Goal: Information Seeking & Learning: Find specific fact

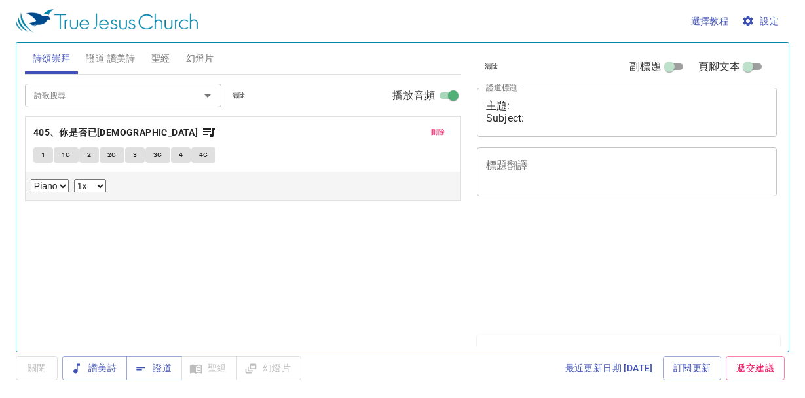
select select "1"
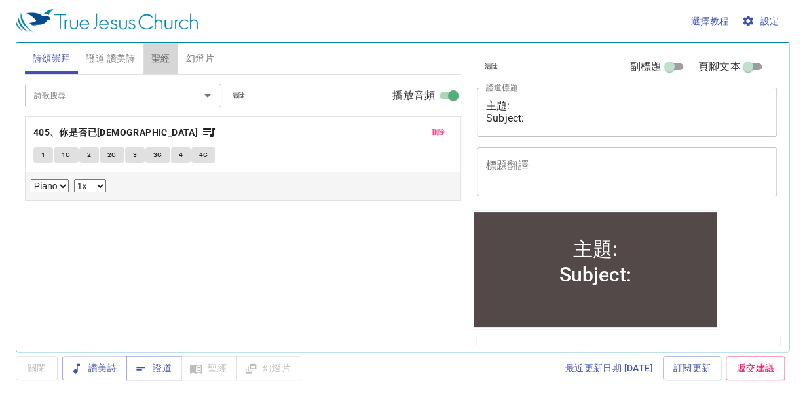
click at [157, 62] on span "聖經" at bounding box center [160, 58] width 19 height 16
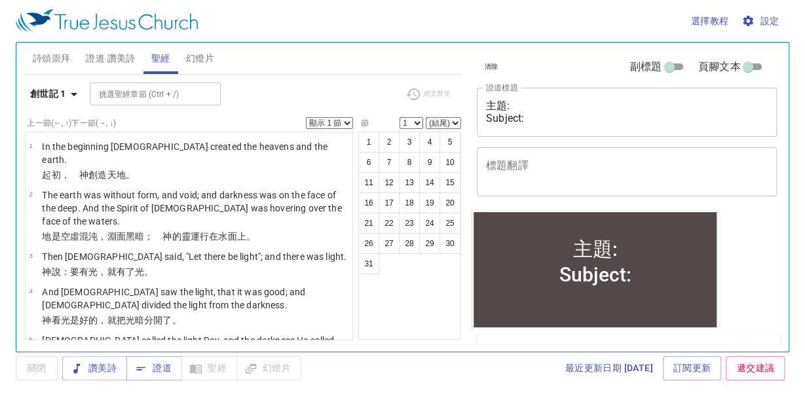
click at [76, 94] on icon "button" at bounding box center [74, 94] width 16 height 16
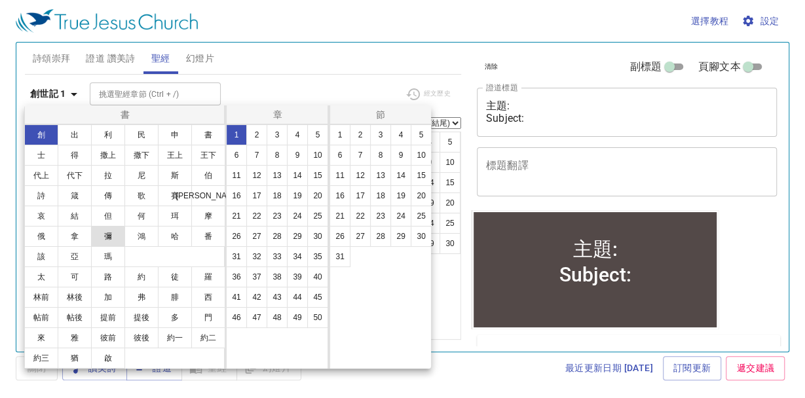
click at [111, 236] on button "彌" at bounding box center [108, 236] width 34 height 21
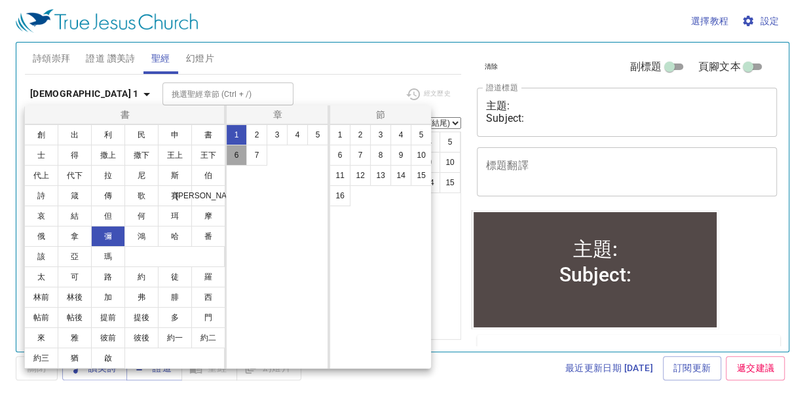
click at [229, 156] on button "6" at bounding box center [236, 155] width 21 height 21
click at [385, 157] on button "8" at bounding box center [380, 155] width 21 height 21
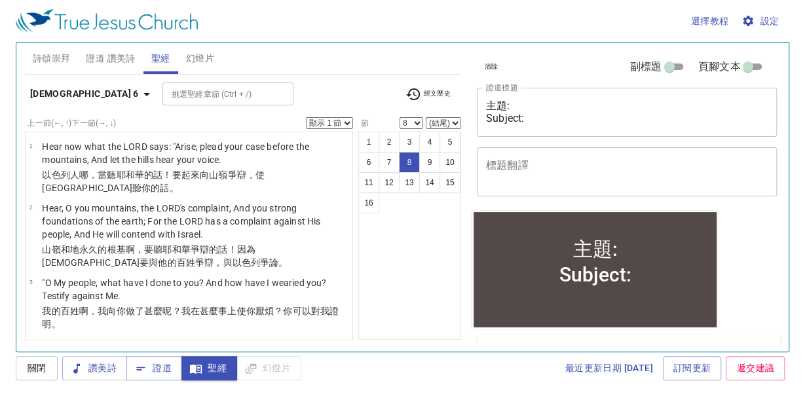
scroll to position [409, 0]
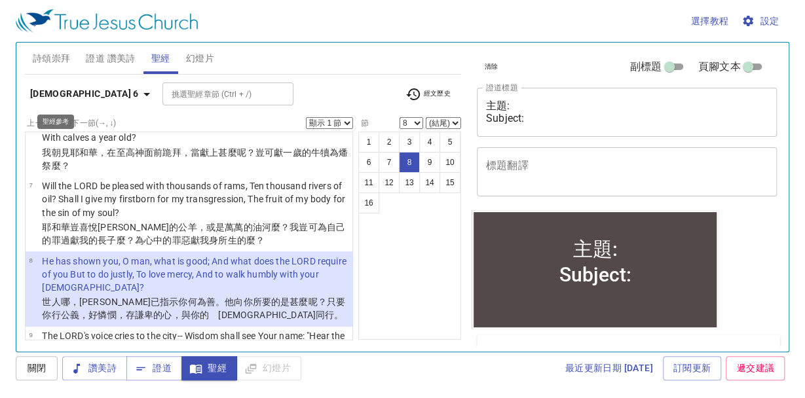
click at [139, 94] on icon "button" at bounding box center [147, 94] width 16 height 16
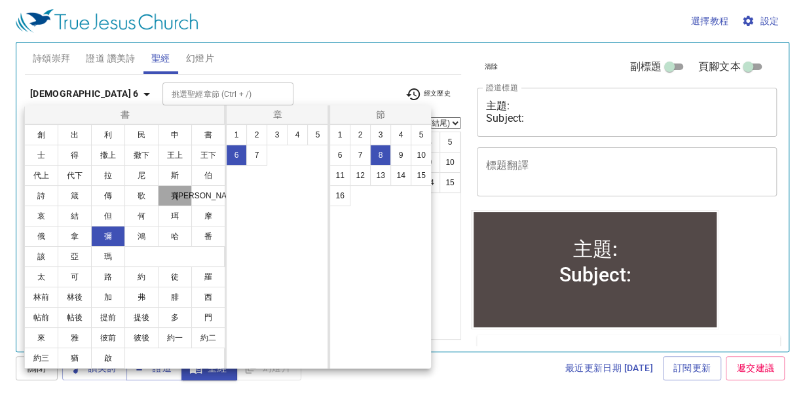
click at [177, 195] on button "賽" at bounding box center [175, 195] width 34 height 21
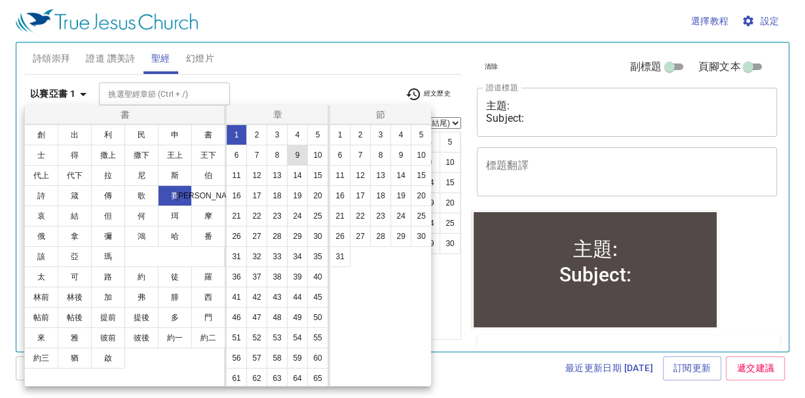
scroll to position [0, 0]
click at [307, 166] on button "10" at bounding box center [317, 155] width 21 height 21
click at [351, 198] on button "17" at bounding box center [360, 195] width 21 height 21
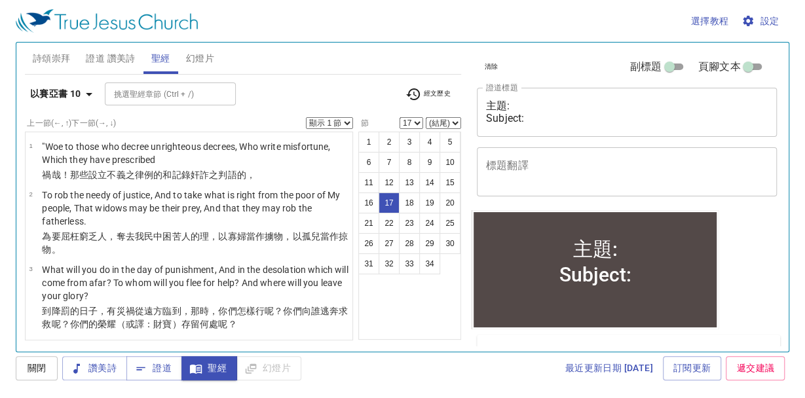
scroll to position [1022, 0]
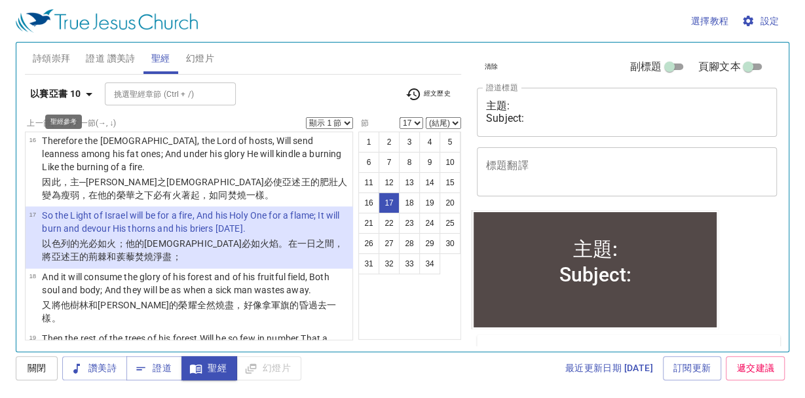
click at [89, 93] on icon "button" at bounding box center [89, 94] width 7 height 3
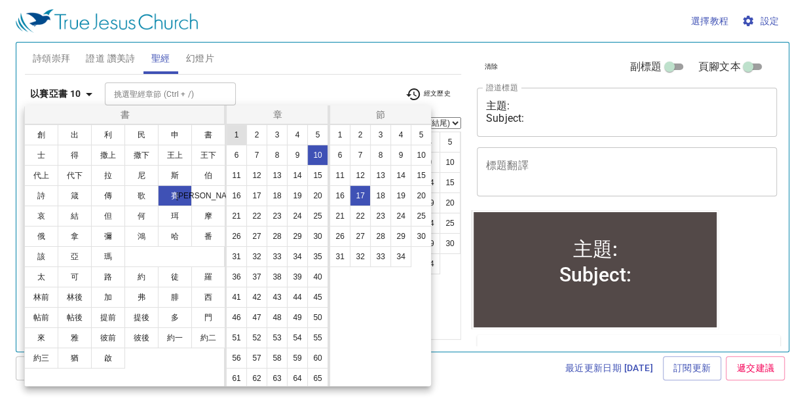
click at [236, 135] on button "1" at bounding box center [236, 134] width 21 height 21
click at [416, 156] on button "10" at bounding box center [421, 155] width 21 height 21
select select "10"
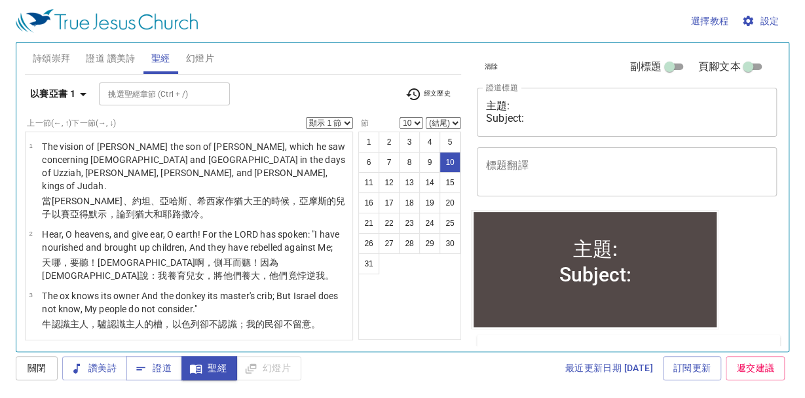
scroll to position [525, 0]
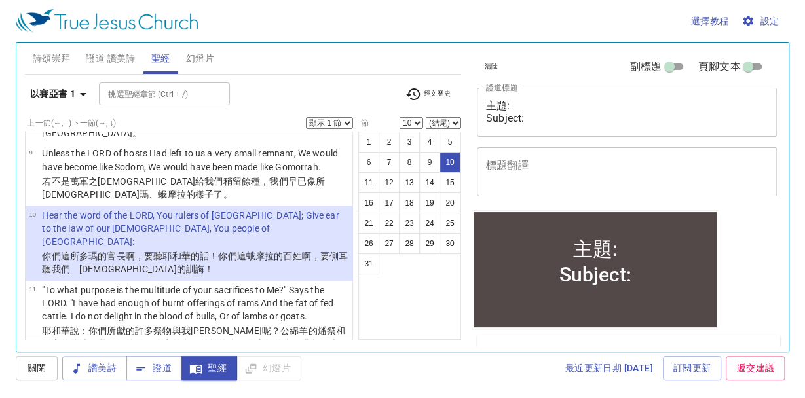
click at [347, 121] on select "顯示 1 節 顯示 2 節 顯示 3 節 顯示 4 節 顯示 5 節" at bounding box center [329, 123] width 47 height 12
select select "5"
click at [306, 117] on select "顯示 1 節 顯示 2 節 顯示 3 節 顯示 4 節 顯示 5 節" at bounding box center [329, 123] width 47 height 12
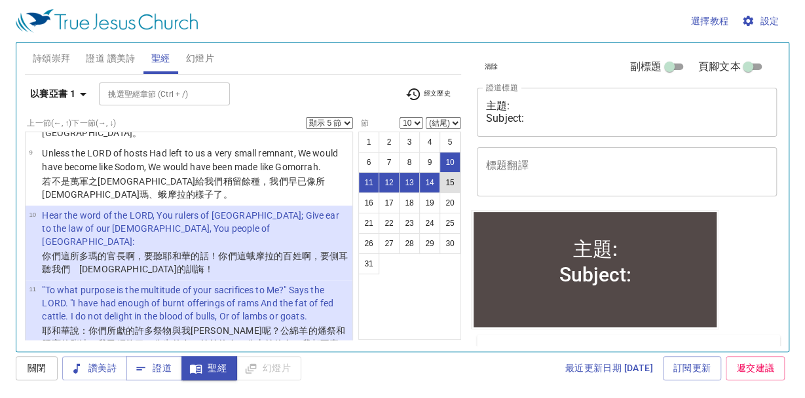
click at [444, 185] on button "15" at bounding box center [449, 182] width 21 height 21
select select "15"
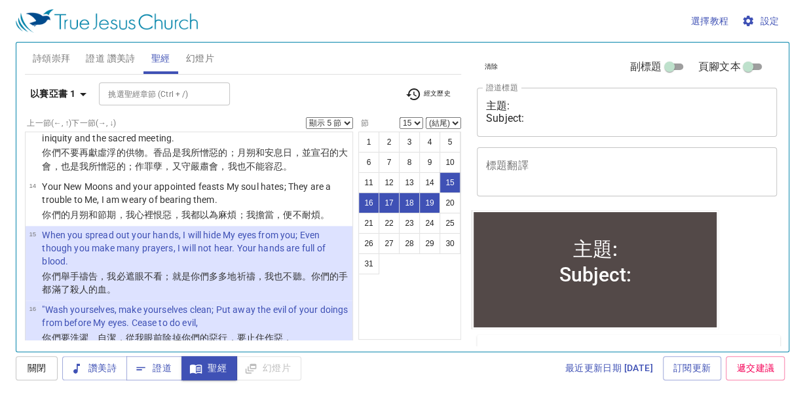
click at [343, 123] on select "顯示 1 節 顯示 2 節 顯示 3 節 顯示 4 節 顯示 5 節" at bounding box center [329, 123] width 47 height 12
select select "3"
click at [306, 117] on select "顯示 1 節 顯示 2 節 顯示 3 節 顯示 4 節 顯示 5 節" at bounding box center [329, 123] width 47 height 12
click at [446, 164] on button "10" at bounding box center [449, 162] width 21 height 21
select select "10"
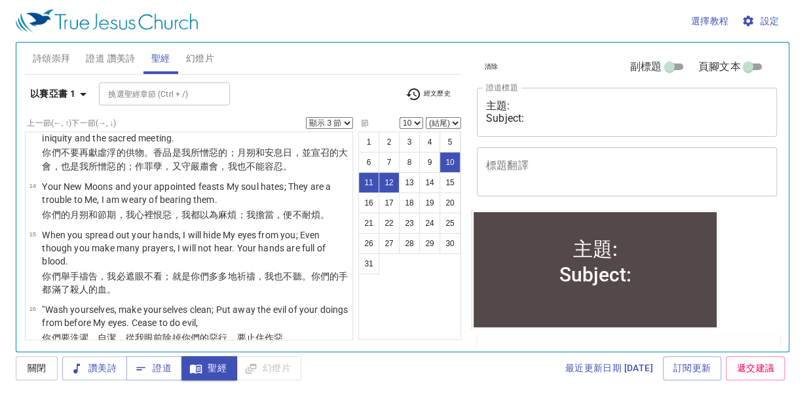
scroll to position [525, 0]
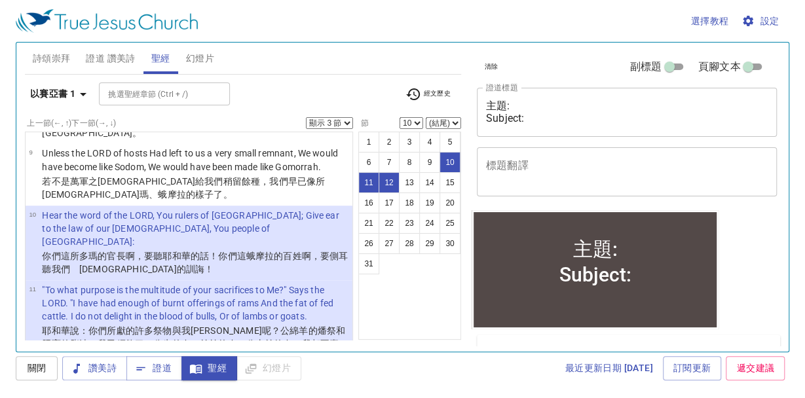
click at [346, 124] on select "顯示 1 節 顯示 2 節 顯示 3 節 顯示 4 節 顯示 5 節" at bounding box center [329, 123] width 47 height 12
click at [306, 117] on select "顯示 1 節 顯示 2 節 顯示 3 節 顯示 4 節 顯示 5 節" at bounding box center [329, 123] width 47 height 12
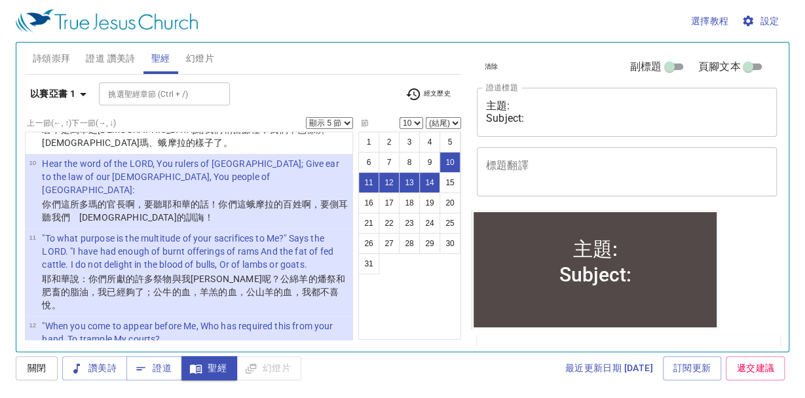
scroll to position [578, 0]
click at [84, 96] on icon "button" at bounding box center [83, 94] width 16 height 16
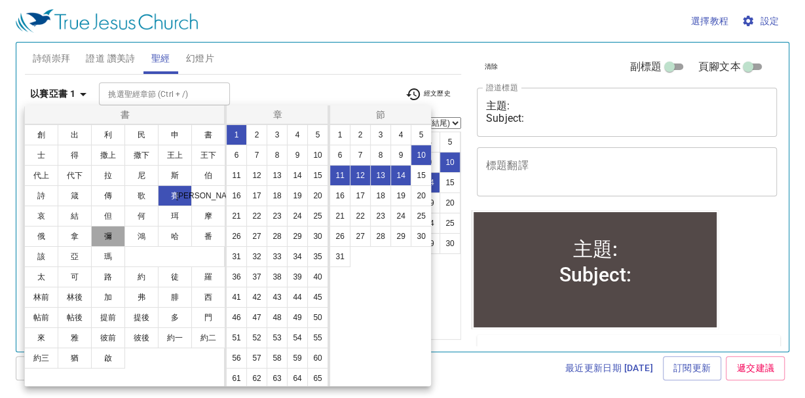
click at [109, 238] on button "彌" at bounding box center [108, 236] width 34 height 21
select select "1"
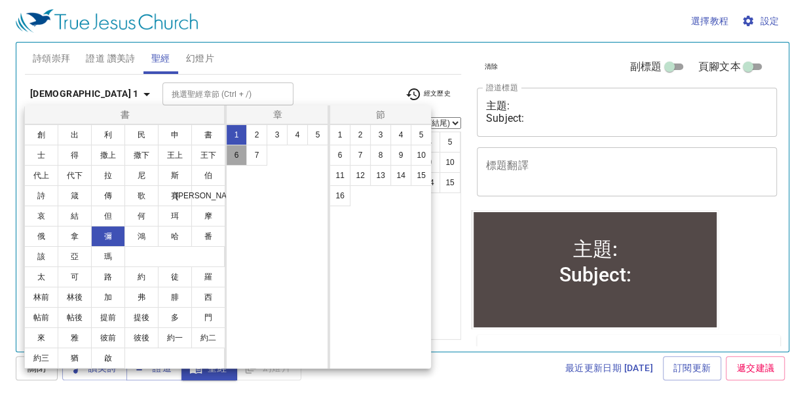
click at [239, 157] on button "6" at bounding box center [236, 155] width 21 height 21
click at [377, 139] on button "3" at bounding box center [380, 134] width 21 height 21
select select "3"
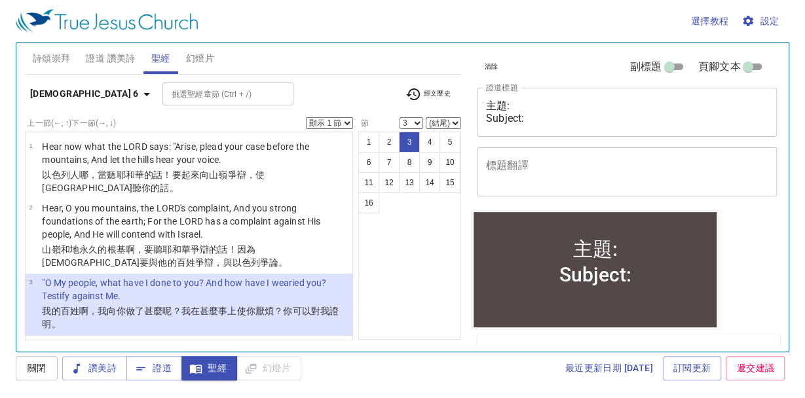
click at [348, 121] on select "顯示 1 節 顯示 2 節 顯示 3 節 顯示 4 節 顯示 5 節" at bounding box center [329, 123] width 47 height 12
click at [306, 117] on select "顯示 1 節 顯示 2 節 顯示 3 節 顯示 4 節 顯示 5 節" at bounding box center [329, 123] width 47 height 12
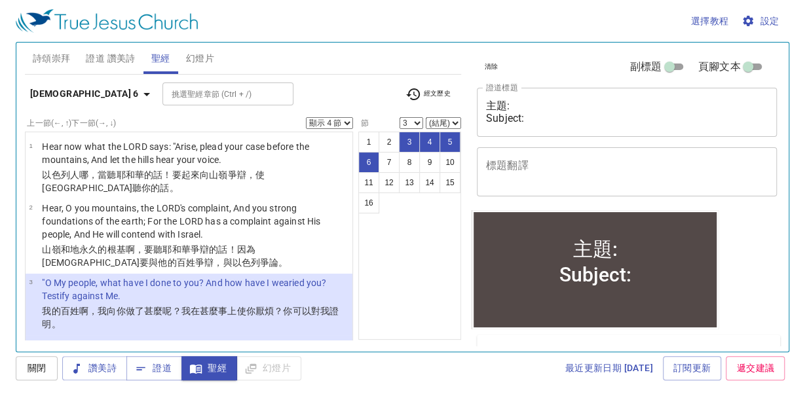
click at [345, 123] on select "顯示 1 節 顯示 2 節 顯示 3 節 顯示 4 節 顯示 5 節" at bounding box center [329, 123] width 47 height 12
click at [306, 117] on select "顯示 1 節 顯示 2 節 顯示 3 節 顯示 4 節 顯示 5 節" at bounding box center [329, 123] width 47 height 12
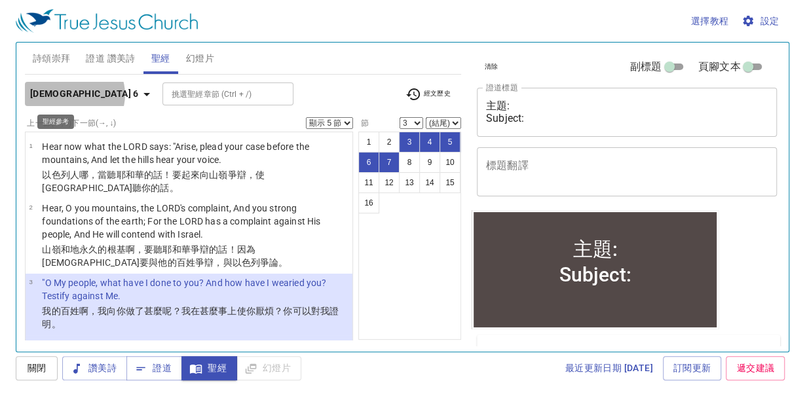
click at [143, 94] on icon "button" at bounding box center [146, 94] width 7 height 3
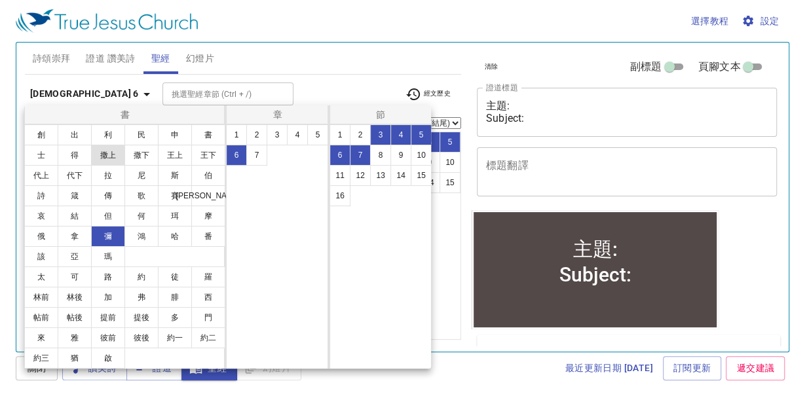
click at [113, 155] on button "撒上" at bounding box center [108, 155] width 34 height 21
select select "1"
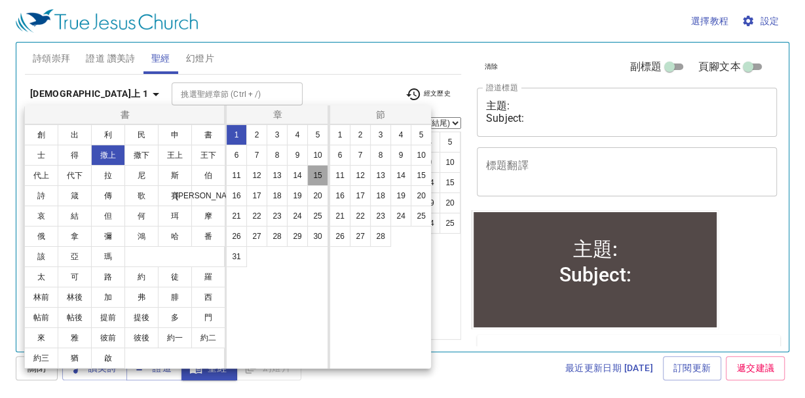
click at [314, 177] on button "15" at bounding box center [317, 175] width 21 height 21
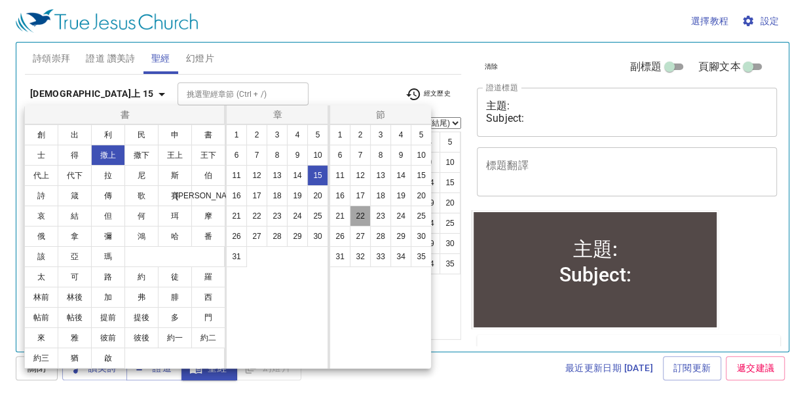
click at [361, 216] on button "22" at bounding box center [360, 216] width 21 height 21
select select "22"
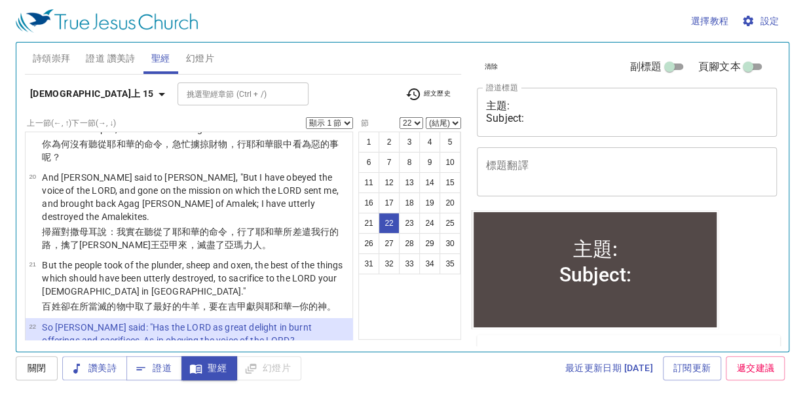
click at [347, 118] on select "顯示 1 節 顯示 2 節 顯示 3 節 顯示 4 節 顯示 5 節" at bounding box center [329, 123] width 47 height 12
click at [306, 117] on select "顯示 1 節 顯示 2 節 顯示 3 節 顯示 4 節 顯示 5 節" at bounding box center [329, 123] width 47 height 12
click at [346, 124] on select "顯示 1 節 顯示 2 節 顯示 3 節 顯示 4 節 顯示 5 節" at bounding box center [329, 123] width 47 height 12
select select "1"
click at [306, 117] on select "顯示 1 節 顯示 2 節 顯示 3 節 顯示 4 節 顯示 5 節" at bounding box center [329, 123] width 47 height 12
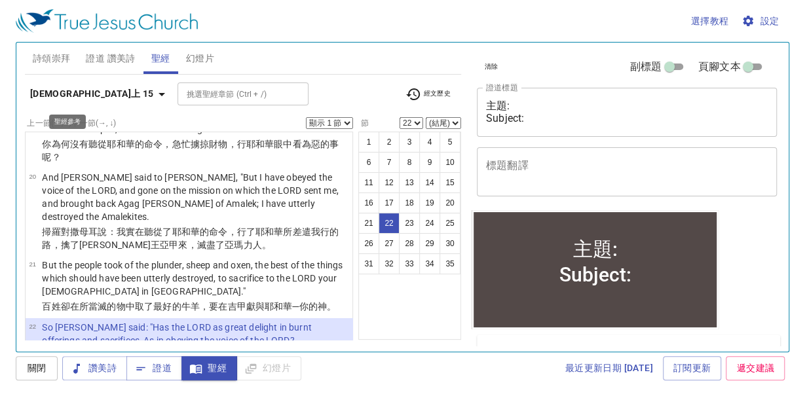
click at [154, 98] on icon "button" at bounding box center [162, 94] width 16 height 16
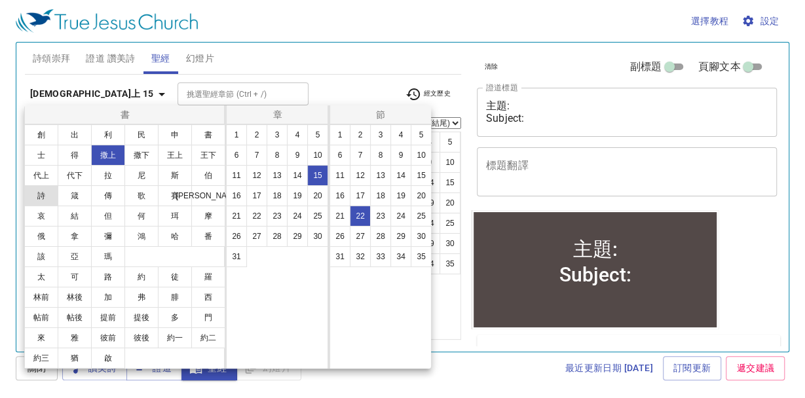
click at [48, 197] on button "詩" at bounding box center [41, 195] width 34 height 21
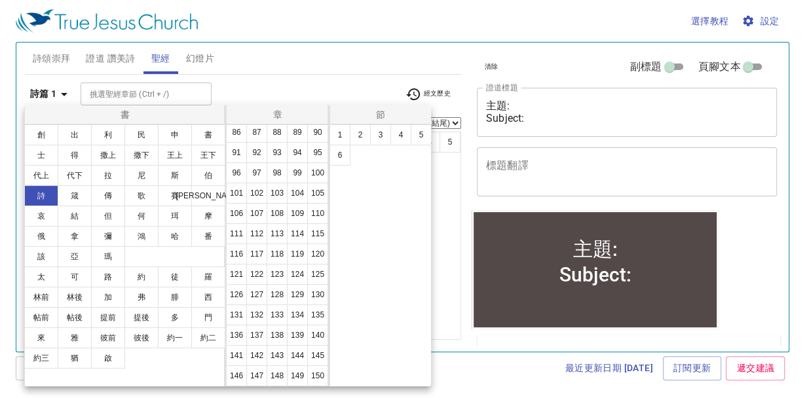
scroll to position [487, 0]
click at [287, 343] on button "139" at bounding box center [297, 335] width 21 height 21
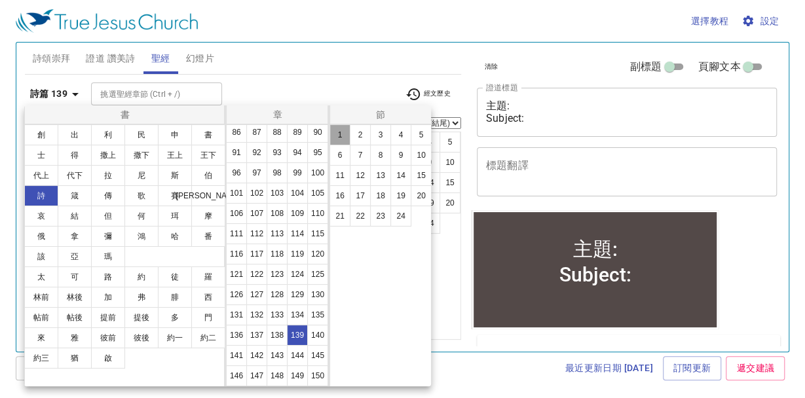
click at [343, 136] on button "1" at bounding box center [339, 134] width 21 height 21
select select "1"
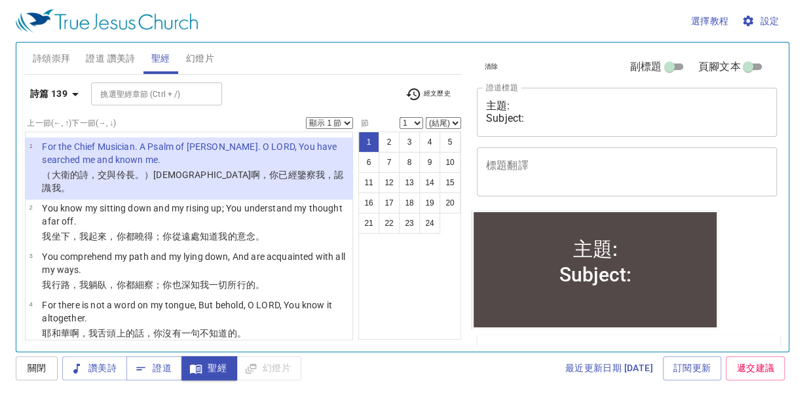
click at [345, 126] on select "顯示 1 節 顯示 2 節 顯示 3 節 顯示 4 節 顯示 5 節" at bounding box center [329, 123] width 47 height 12
select select "2"
click at [306, 117] on select "顯示 1 節 顯示 2 節 顯示 3 節 顯示 4 節 顯示 5 節" at bounding box center [329, 123] width 47 height 12
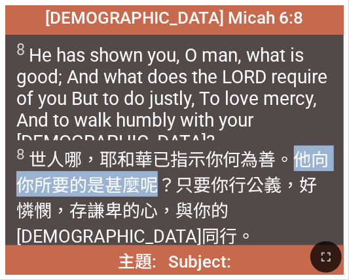
drag, startPoint x: 296, startPoint y: 163, endPoint x: 166, endPoint y: 174, distance: 130.2
click at [166, 174] on wh2896 "。他向你所要 的是甚麼呢？只要你行 公義 ，好 憐憫 ，存謙卑的心 ，與你的　[DEMOGRAPHIC_DATA] 同行 。" at bounding box center [172, 198] width 313 height 98
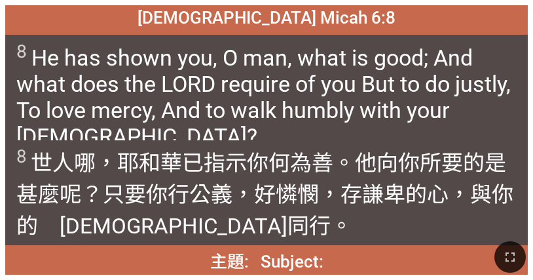
click at [338, 123] on span "8 He has shown you, O man, what is good; And what does the LORD require of you …" at bounding box center [266, 95] width 500 height 109
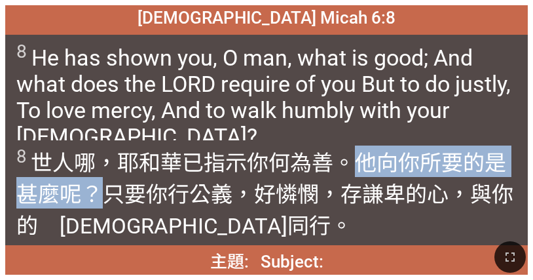
drag, startPoint x: 358, startPoint y: 159, endPoint x: 93, endPoint y: 192, distance: 266.7
click at [93, 192] on wh2896 "。他向你所要 的是甚麼呢？只要你行 公義 ，好 憐憫 ，存謙卑的心 ，與你的　[DEMOGRAPHIC_DATA] 同行 。" at bounding box center [264, 194] width 497 height 88
copy wh2896 "他向你所要 的是甚麼呢？"
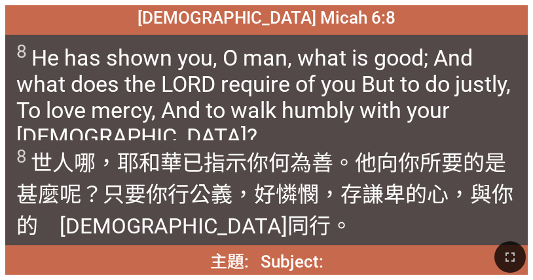
click at [348, 50] on span "8 He has shown you, O man, what is good; And what does the LORD require of you …" at bounding box center [266, 95] width 500 height 109
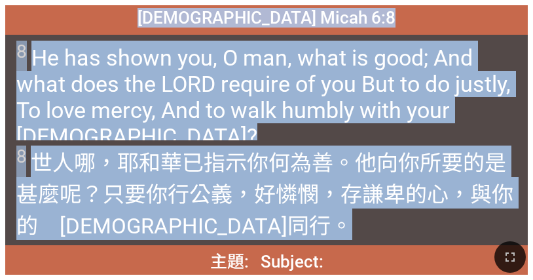
drag, startPoint x: 203, startPoint y: 21, endPoint x: 208, endPoint y: 216, distance: 195.2
click at [208, 216] on div "[DEMOGRAPHIC_DATA] Micah 6:8 [DEMOGRAPHIC_DATA] Micah 6:8 8 He has shown you, O…" at bounding box center [266, 139] width 523 height 269
copy div "[DEMOGRAPHIC_DATA] Micah 6:8 [DEMOGRAPHIC_DATA] Micah 6:8 8 He has shown you, O…"
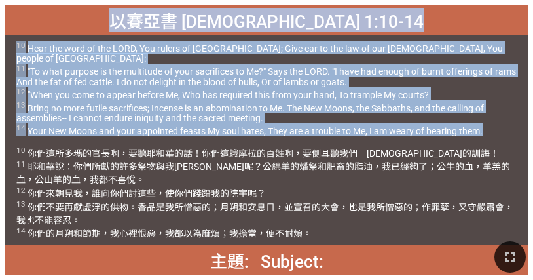
click at [320, 133] on div "10 Hear the word of the LORD, You rulers of [GEOGRAPHIC_DATA]; Give ear to the …" at bounding box center [266, 87] width 523 height 105
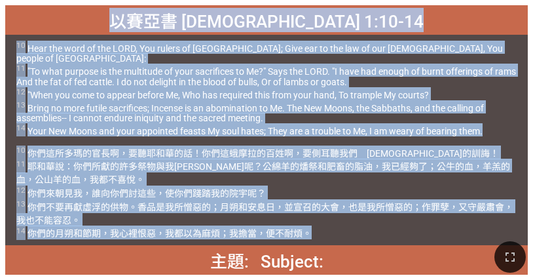
drag, startPoint x: 176, startPoint y: 19, endPoint x: 324, endPoint y: 233, distance: 260.7
click at [324, 233] on div "以賽亞書 [DEMOGRAPHIC_DATA] 1:10-14 以賽亞書 [DEMOGRAPHIC_DATA] 1:10-14 10 Hear the wor…" at bounding box center [266, 139] width 523 height 269
copy div "lore Ipsumd 0:92-02 sita Consec 0:14-10 13 Adip eli sedd ei tem INCI, Utl etdol…"
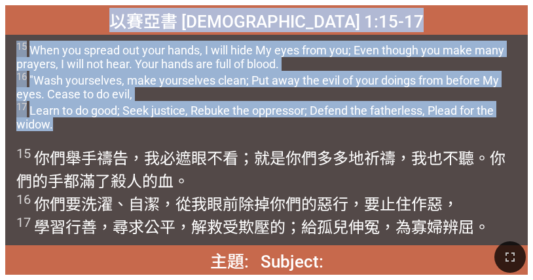
click at [178, 18] on span "以賽亞書 [DEMOGRAPHIC_DATA] 1:15-17" at bounding box center [266, 20] width 314 height 24
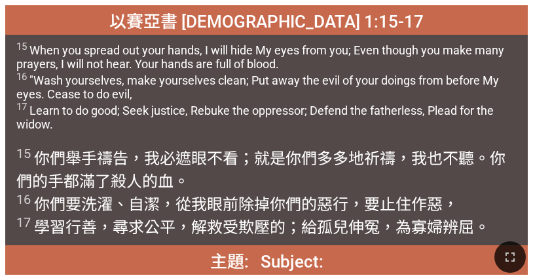
drag, startPoint x: 178, startPoint y: 20, endPoint x: 488, endPoint y: 237, distance: 378.5
click at [348, 5] on div "主題: Subject: 主題: Subject: 詩頌崇拜 詩頌崇拜 Hymnal Worship Hymnal Worship 405 以賽亞書 [DEM…" at bounding box center [266, 5] width 523 height 0
copy div "lore Ipsumd 8:74-72 sita Consec 8:56-50 81 Adip eli seddoe tem inci utlab, E do…"
click at [348, 181] on span "15 你們舉 手 [DEMOGRAPHIC_DATA]，我必遮 眼 不看；就是你們多多地 祈禱 ，我也不聽 。你們的手 都滿了 殺人的血 。 16 你們要洗濯…" at bounding box center [266, 191] width 500 height 92
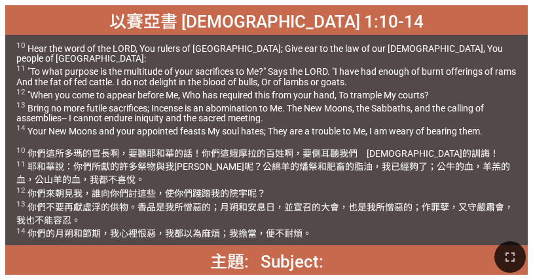
drag, startPoint x: 321, startPoint y: 124, endPoint x: 301, endPoint y: 102, distance: 30.1
click at [321, 124] on span "10 Hear the word of the LORD, You rulers of [GEOGRAPHIC_DATA]; Give ear to the …" at bounding box center [266, 89] width 500 height 96
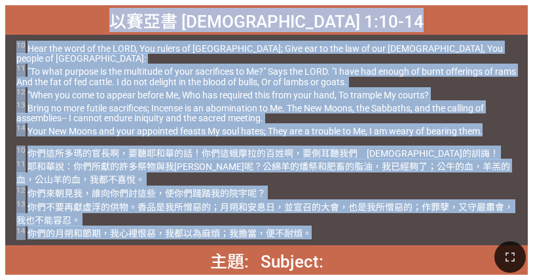
drag, startPoint x: 175, startPoint y: 17, endPoint x: 312, endPoint y: 233, distance: 255.8
click at [312, 233] on div "以賽亞書 [DEMOGRAPHIC_DATA] 1:10-14 以賽亞書 [DEMOGRAPHIC_DATA] 1:10-14 10 Hear the wor…" at bounding box center [266, 139] width 523 height 269
copy div "lore Ipsumd 0:92-02 sita Consec 0:14-10 13 Adip eli sedd ei tem INCI, Utl etdol…"
click at [331, 231] on span "10 你們這所多[DEMOGRAPHIC_DATA] 的官長 啊，要聽 [DEMOGRAPHIC_DATA] 的話 ！你們這蛾摩拉 的百姓 啊，要側耳聽 我們…" at bounding box center [266, 192] width 500 height 94
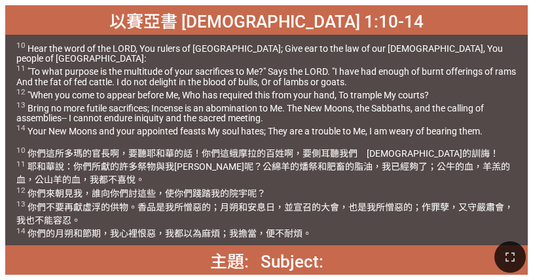
click at [348, 100] on span "10 Hear the word of the LORD, You rulers of [GEOGRAPHIC_DATA]; Give ear to the …" at bounding box center [266, 89] width 500 height 96
click at [73, 169] on wh559 "：你們所獻的許多 祭物 與我何益 呢？公綿羊 的燔祭 和肥畜 的脂油 ，我已經夠了 ；公牛 的血 ，羊羔 的血，公山羊 的血，我都不喜悅 。 12 你們來 朝…" at bounding box center [264, 199] width 497 height 77
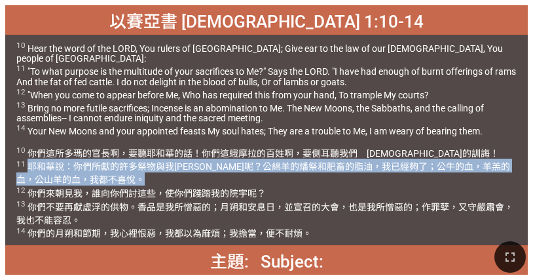
drag, startPoint x: 29, startPoint y: 165, endPoint x: 87, endPoint y: 179, distance: 59.9
click at [87, 179] on wh8451 "！ 11 [DEMOGRAPHIC_DATA] 說 ：你們所獻的許多 祭物 與我何益 呢？公綿羊 的燔祭 和肥畜 的脂油 ，我已經夠了 ；公牛 的血 ，羊羔 …" at bounding box center [264, 193] width 497 height 91
copy wh8451 "[DEMOGRAPHIC_DATA] 說 ：你們所獻的許多 祭物 與我何益 呢？公綿羊 的燔祭 和肥畜 的脂油 ，我已經夠了 ；公牛 的血 ，羊羔 的血，公山…"
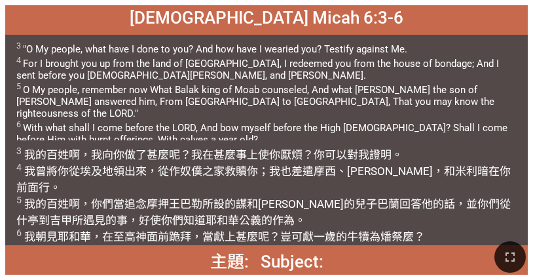
click at [333, 172] on wh7971 "摩西 、[PERSON_NAME][PERSON_NAME] ，和米利暗 在你前面 行。 5 我的百姓 啊，你們當追念 摩押 王 [PERSON_NAME] …" at bounding box center [263, 203] width 494 height 79
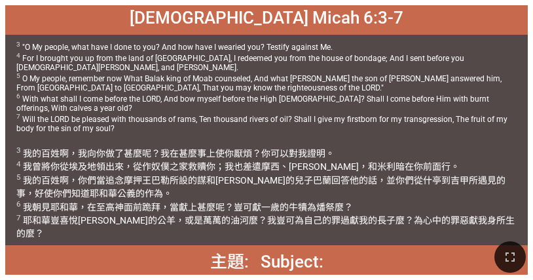
click at [199, 172] on span "3 我的百姓 啊，我向你做 了甚麼呢？我在甚麼事上使你厭煩 ？你可以對我證明 。 4 我曾將你從埃及 地 領出來 ，從作奴僕 之家 救贖你 ；我也差遣 [PE…" at bounding box center [266, 192] width 500 height 94
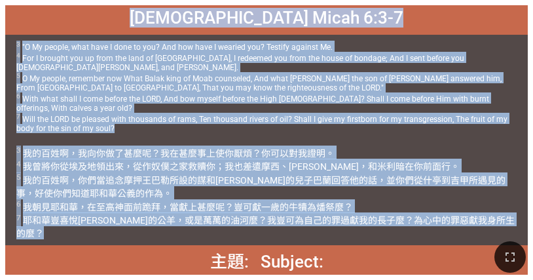
drag, startPoint x: 487, startPoint y: 224, endPoint x: 173, endPoint y: 19, distance: 375.3
click at [173, 19] on div "[DEMOGRAPHIC_DATA] Micah 6:3-7 [DEMOGRAPHIC_DATA]書 Micah 6:3-7 3 "O My people, …" at bounding box center [266, 139] width 523 height 269
copy div "lor Ipsum 5:9-2 dol Sitam 1:8-0 9 "C Ad elitse, doei temp I utla et dol? Mag al…"
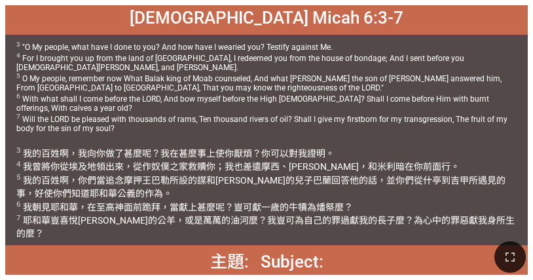
click at [348, 248] on div at bounding box center [266, 256] width 533 height 45
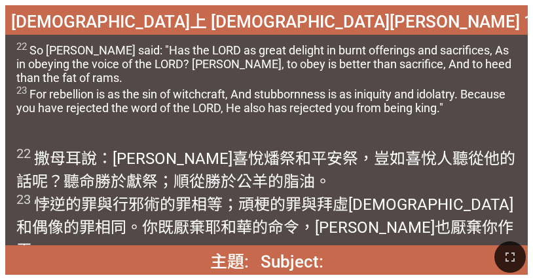
click at [348, 115] on span "22 So [PERSON_NAME] said: "Has the LORD as great delight in burnt offerings and…" at bounding box center [266, 78] width 500 height 74
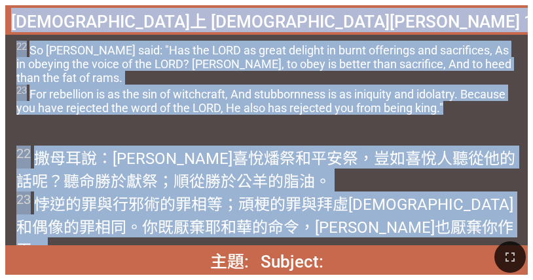
drag, startPoint x: 153, startPoint y: 22, endPoint x: 324, endPoint y: 226, distance: 265.9
click at [324, 226] on div "[DEMOGRAPHIC_DATA]上 [DEMOGRAPHIC_DATA][PERSON_NAME] 15:22-23 [DEMOGRAPHIC_DATA]…" at bounding box center [266, 139] width 523 height 269
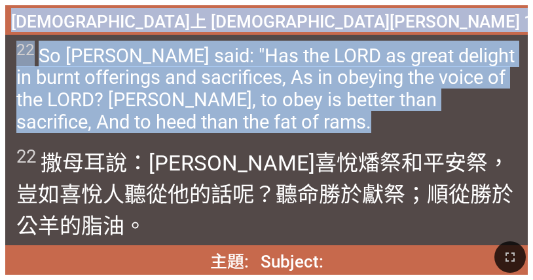
click at [193, 62] on span "22 So [PERSON_NAME] said: "Has the LORD as great delight in burnt offerings and…" at bounding box center [266, 87] width 500 height 93
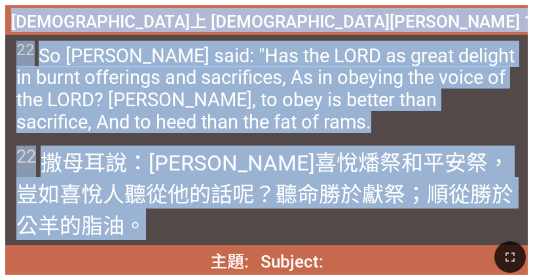
drag, startPoint x: 162, startPoint y: 20, endPoint x: 153, endPoint y: 216, distance: 196.0
click at [153, 216] on div "[DEMOGRAPHIC_DATA]上 [DEMOGRAPHIC_DATA][PERSON_NAME] 15:[DEMOGRAPHIC_DATA] [DEMO…" at bounding box center [266, 139] width 523 height 269
copy div "[DEMOGRAPHIC_DATA]上 [DEMOGRAPHIC_DATA][PERSON_NAME] 15:[DEMOGRAPHIC_DATA] [DEMO…"
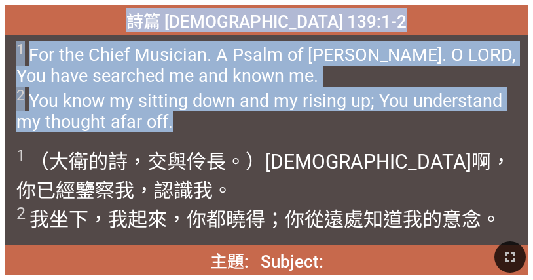
drag, startPoint x: 424, startPoint y: 133, endPoint x: 412, endPoint y: 121, distance: 17.6
click at [348, 133] on div "1 For the Chief Musician. A Psalm of [PERSON_NAME]. O LORD, You have searched m…" at bounding box center [266, 87] width 523 height 105
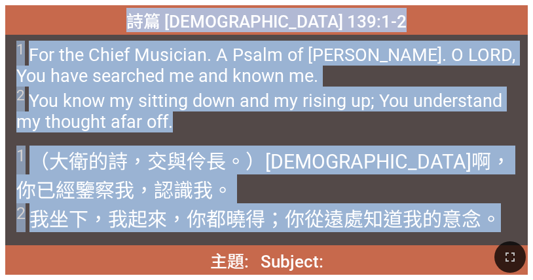
drag, startPoint x: 193, startPoint y: 16, endPoint x: 496, endPoint y: 220, distance: 365.7
click at [348, 220] on div "詩篇 [DEMOGRAPHIC_DATA] 139:1-2 詩篇 [DEMOGRAPHIC_DATA] 139:1-2 1 For the Chief Mus…" at bounding box center [266, 139] width 523 height 269
copy div "詩篇 [DEMOGRAPHIC_DATA] 139:1-2 詩篇 [DEMOGRAPHIC_DATA] 139:1-2 1 For the Chief Mus…"
